Goal: Task Accomplishment & Management: Use online tool/utility

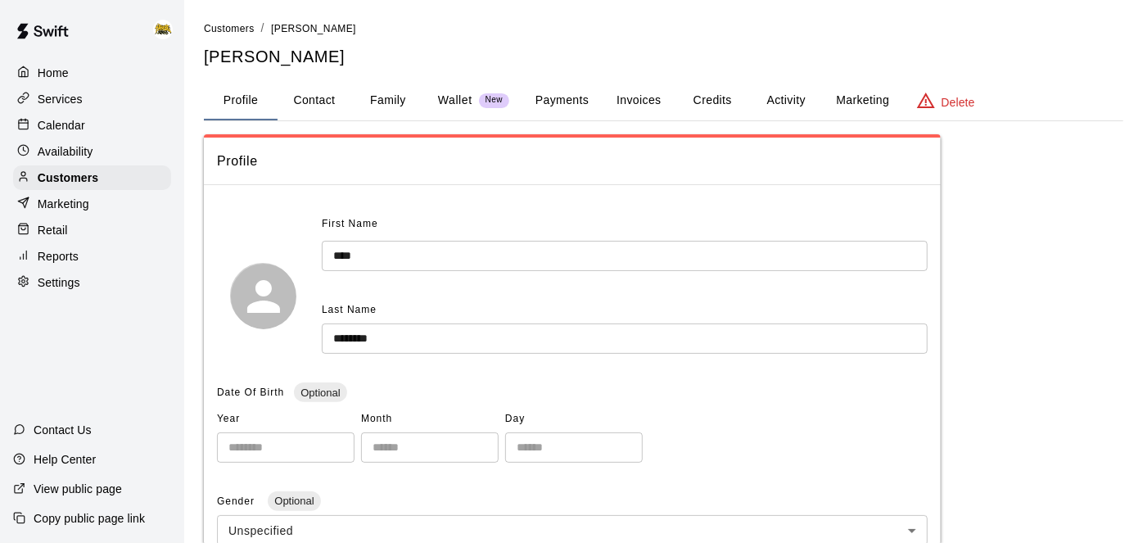
click at [47, 79] on p "Home" at bounding box center [53, 73] width 31 height 16
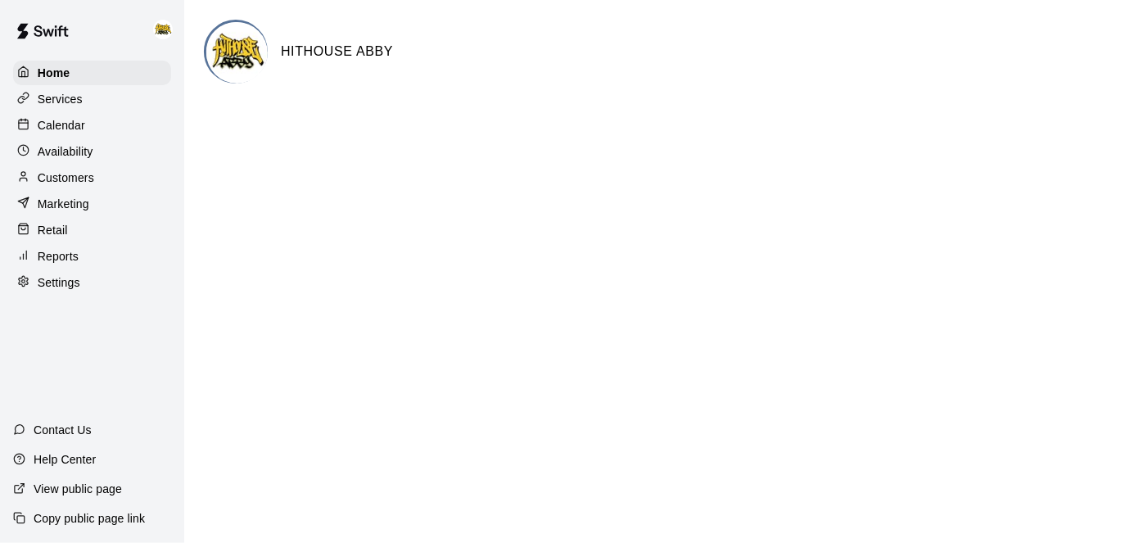
click at [78, 128] on p "Calendar" at bounding box center [61, 125] width 47 height 16
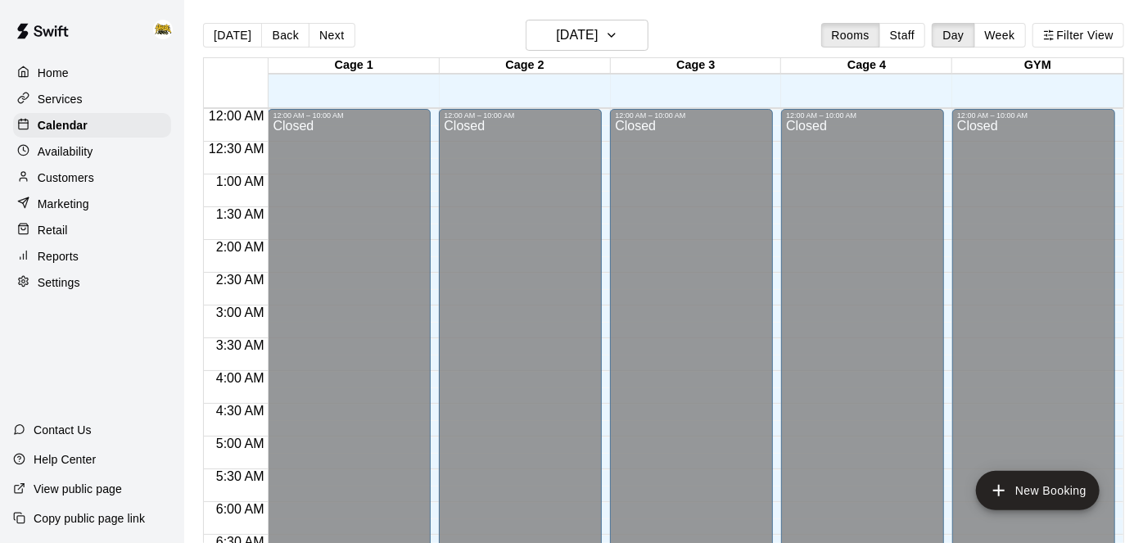
scroll to position [1008, 0]
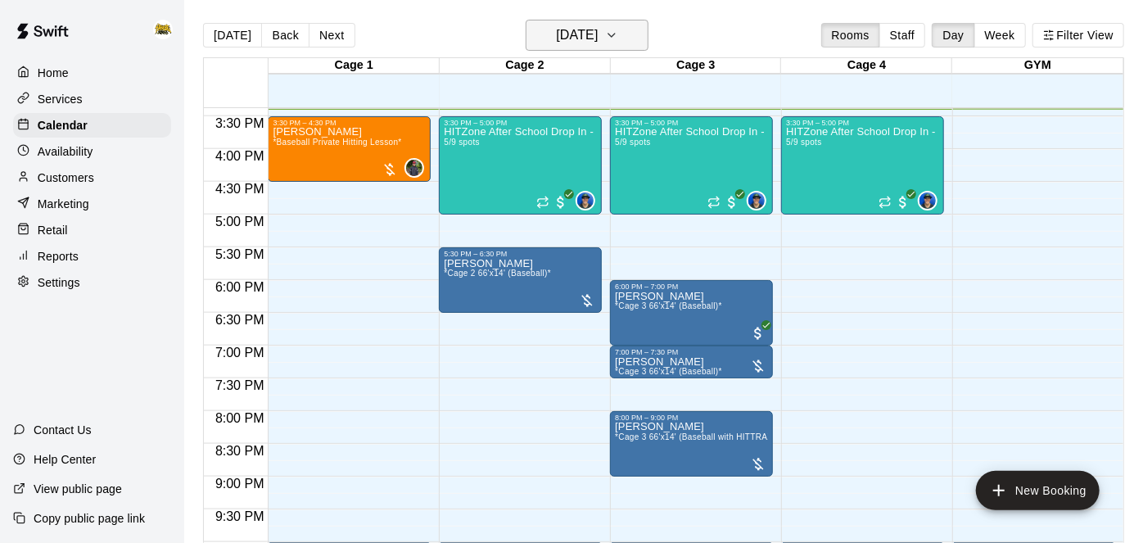
click at [593, 34] on h6 "[DATE]" at bounding box center [577, 35] width 42 height 23
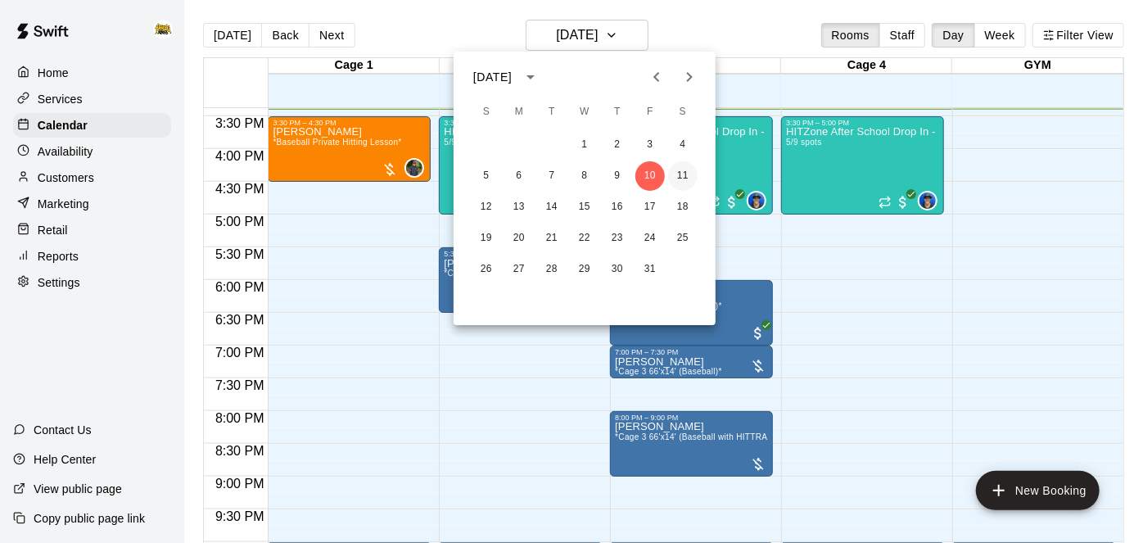
click at [689, 183] on button "11" at bounding box center [682, 175] width 29 height 29
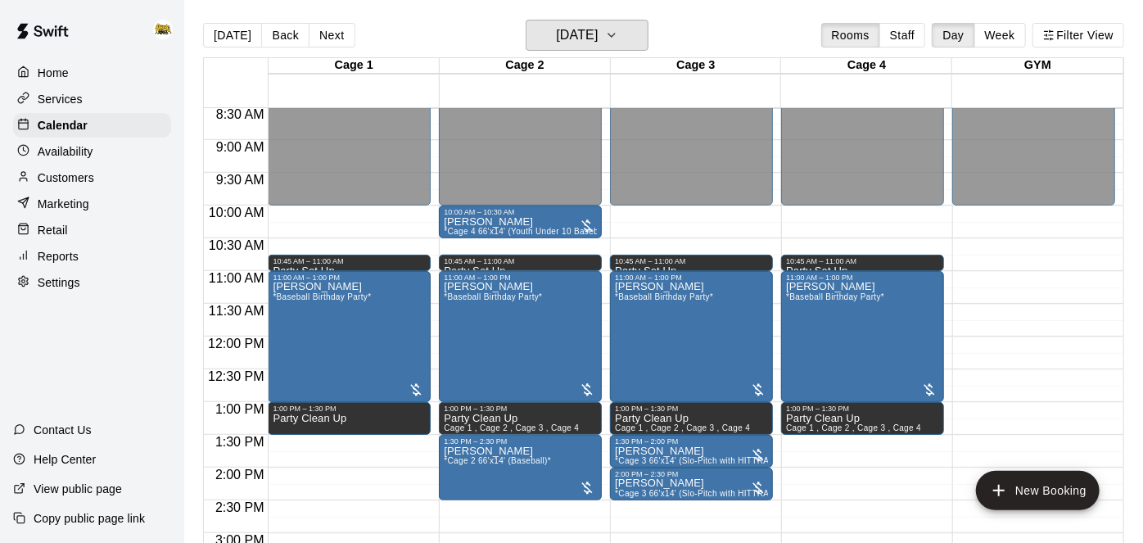
scroll to position [558, 0]
click at [589, 38] on h6 "[DATE]" at bounding box center [577, 35] width 42 height 23
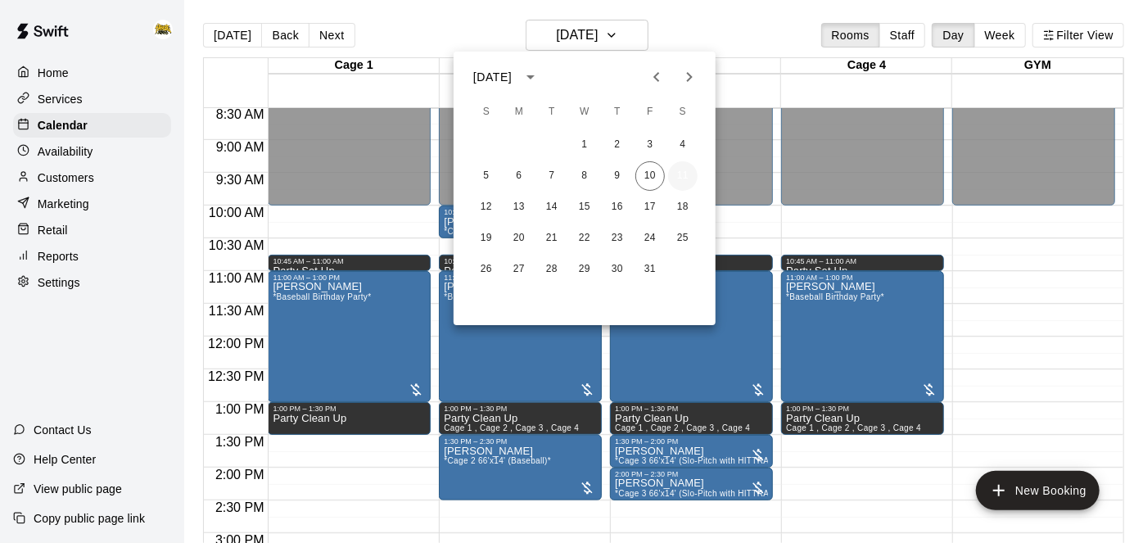
click at [676, 174] on button "11" at bounding box center [682, 175] width 29 height 29
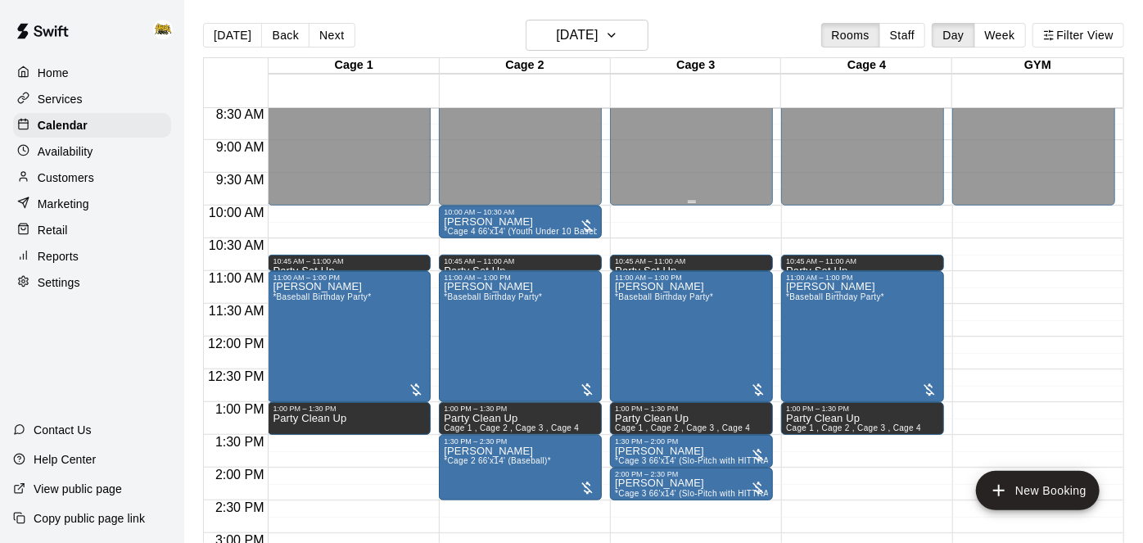
click at [570, 29] on h6 "[DATE]" at bounding box center [577, 35] width 42 height 23
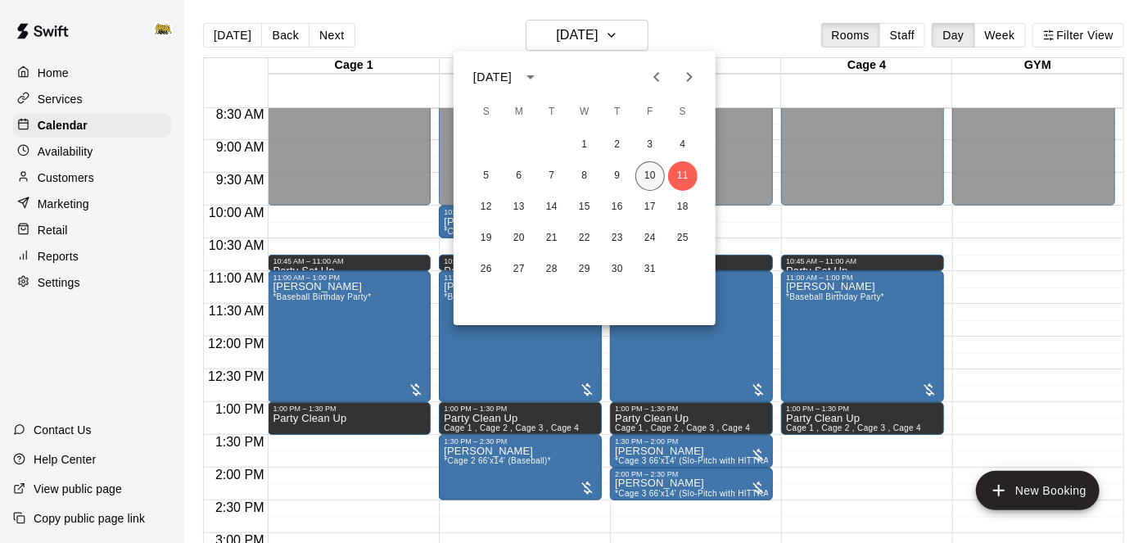
click at [646, 180] on button "10" at bounding box center [649, 175] width 29 height 29
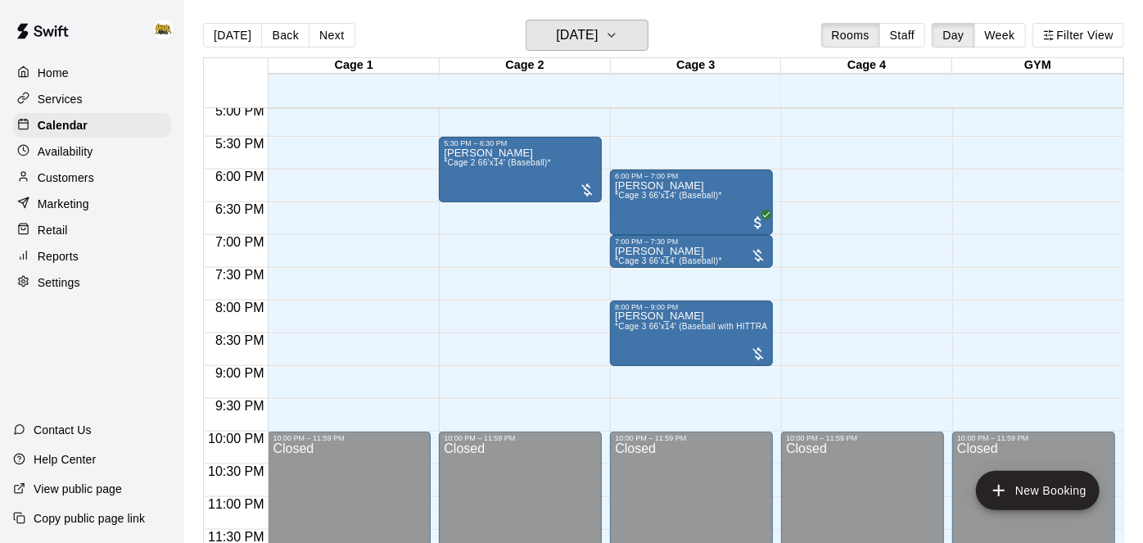
scroll to position [887, 0]
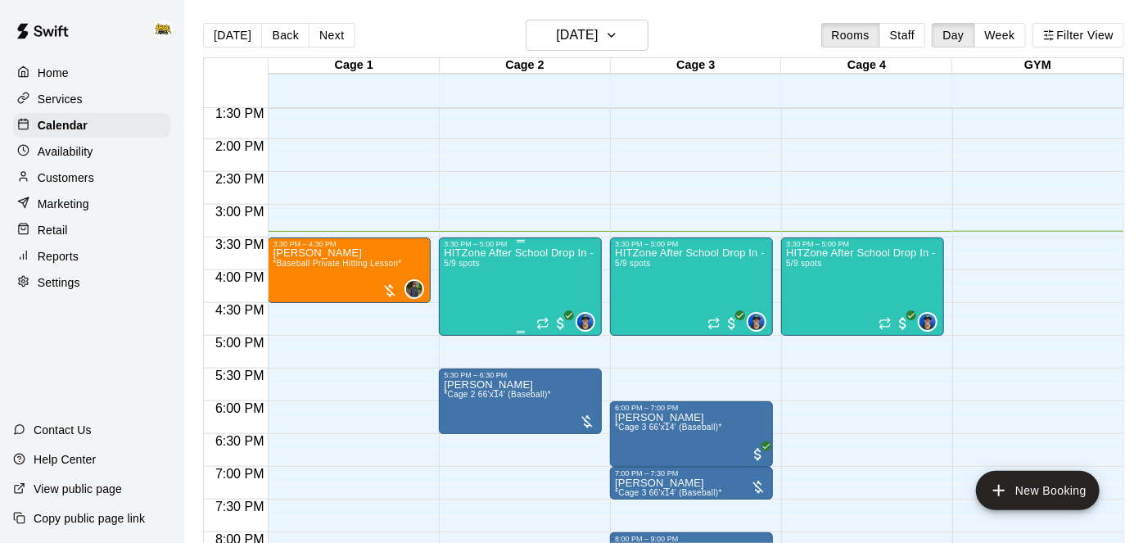
click at [546, 270] on div "HITZone After School Drop In - Registration Required 5/9 spots" at bounding box center [520, 519] width 153 height 543
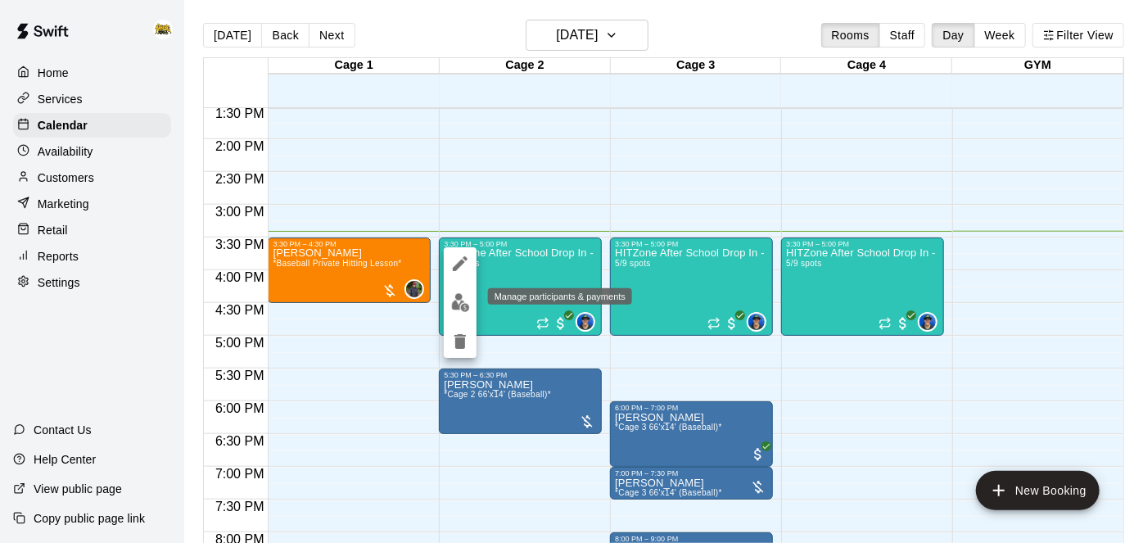
click at [460, 308] on img "edit" at bounding box center [460, 302] width 19 height 19
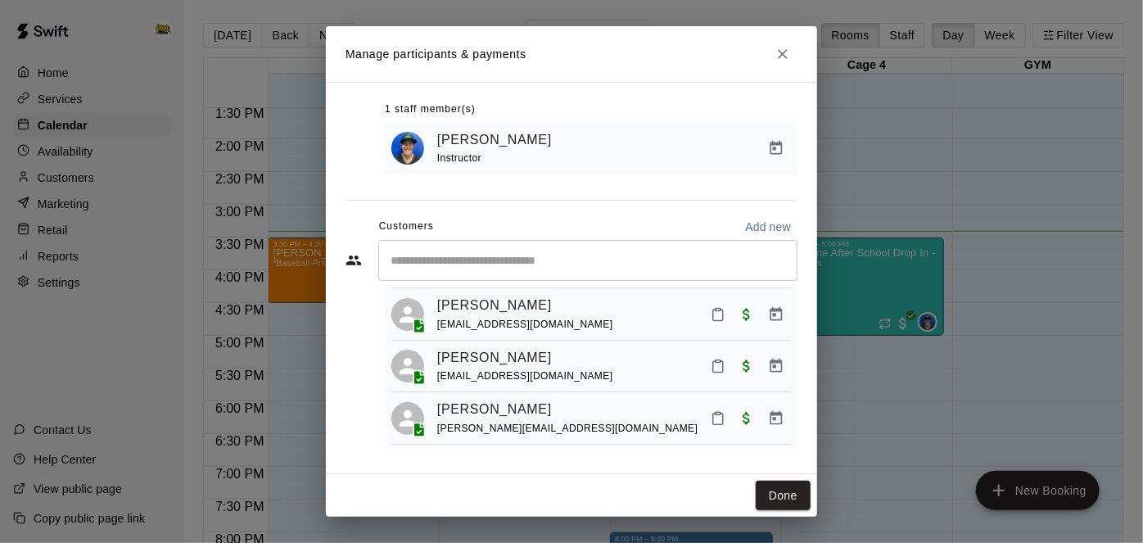
scroll to position [0, 0]
